Goal: Information Seeking & Learning: Learn about a topic

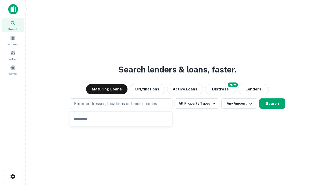
type input "**********"
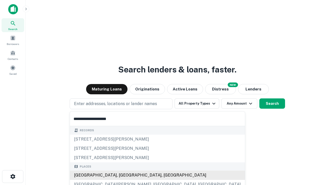
click at [123, 175] on div "[GEOGRAPHIC_DATA], [GEOGRAPHIC_DATA], [GEOGRAPHIC_DATA]" at bounding box center [157, 175] width 175 height 9
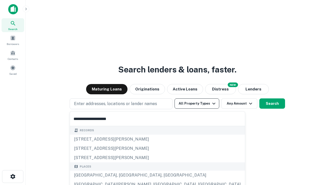
click at [197, 104] on button "All Property Types" at bounding box center [197, 104] width 45 height 10
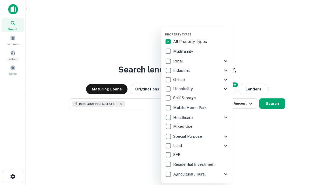
click at [201, 31] on button "button" at bounding box center [201, 31] width 72 height 0
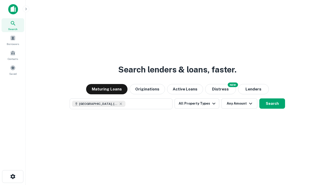
scroll to position [8, 0]
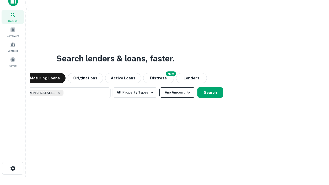
click at [159, 87] on button "Any Amount" at bounding box center [177, 92] width 36 height 10
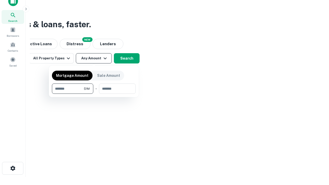
type input "*******"
click at [94, 94] on button "button" at bounding box center [94, 94] width 84 height 0
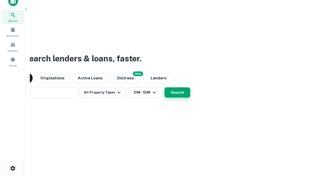
click at [165, 87] on button "Search" at bounding box center [178, 92] width 26 height 10
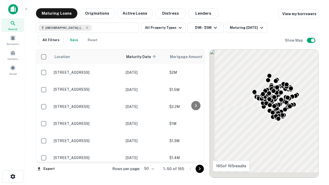
click at [148, 169] on body "Search Borrowers Contacts Saved Maturing Loans Originations Active Loans Distre…" at bounding box center [164, 92] width 329 height 185
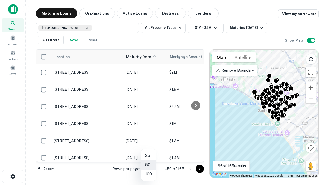
click at [149, 156] on li "25" at bounding box center [148, 155] width 15 height 9
